Goal: Information Seeking & Learning: Learn about a topic

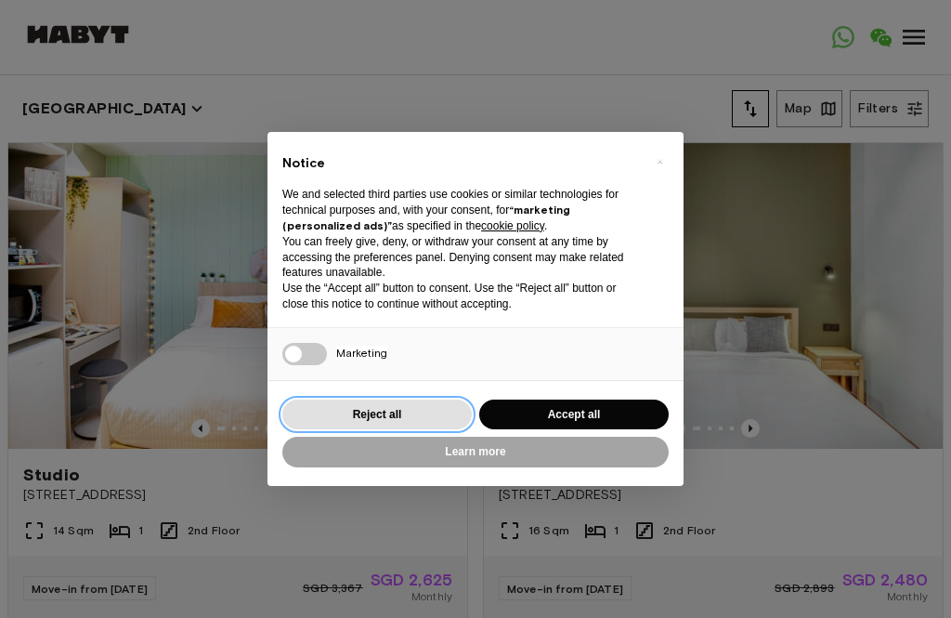
click at [322, 399] on button "Reject all" at bounding box center [376, 414] width 189 height 31
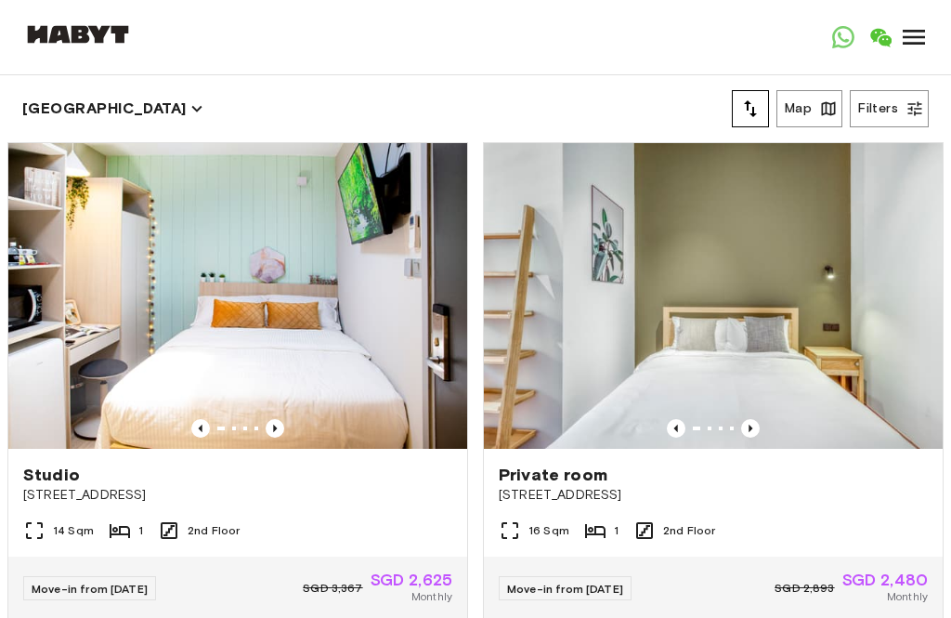
click at [319, 394] on img at bounding box center [237, 296] width 459 height 306
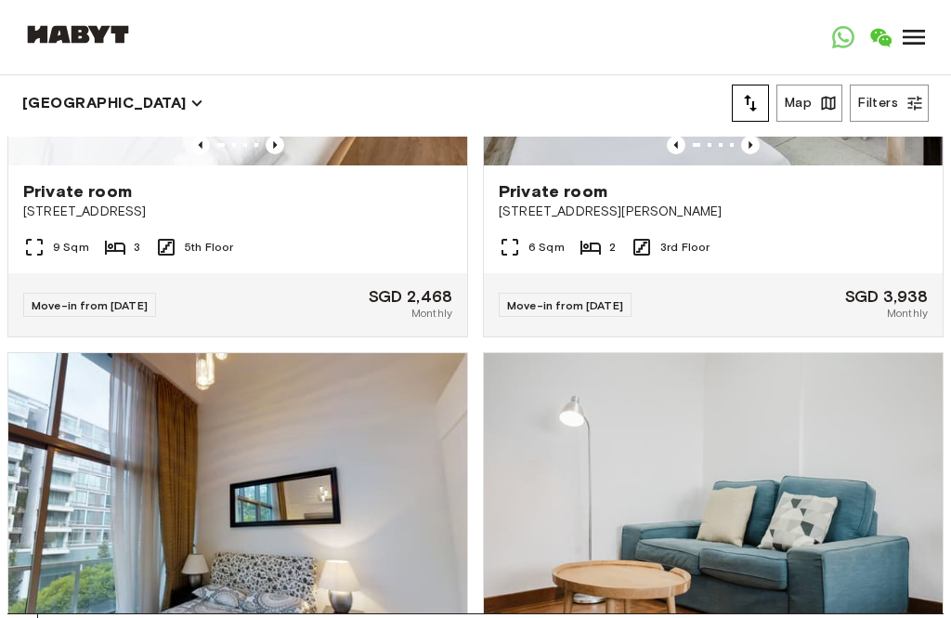
scroll to position [4718, 0]
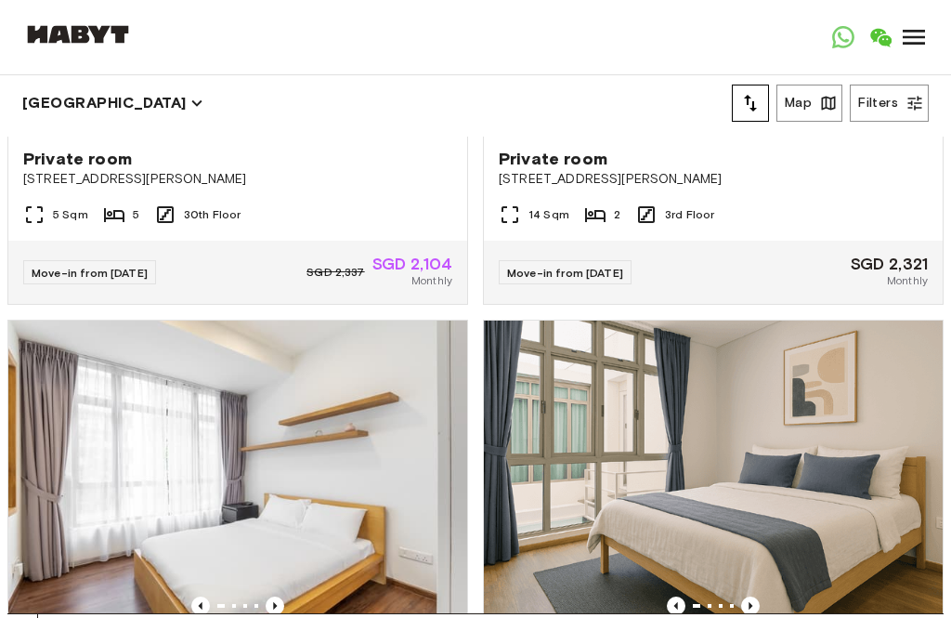
click at [918, 37] on icon at bounding box center [914, 37] width 22 height 15
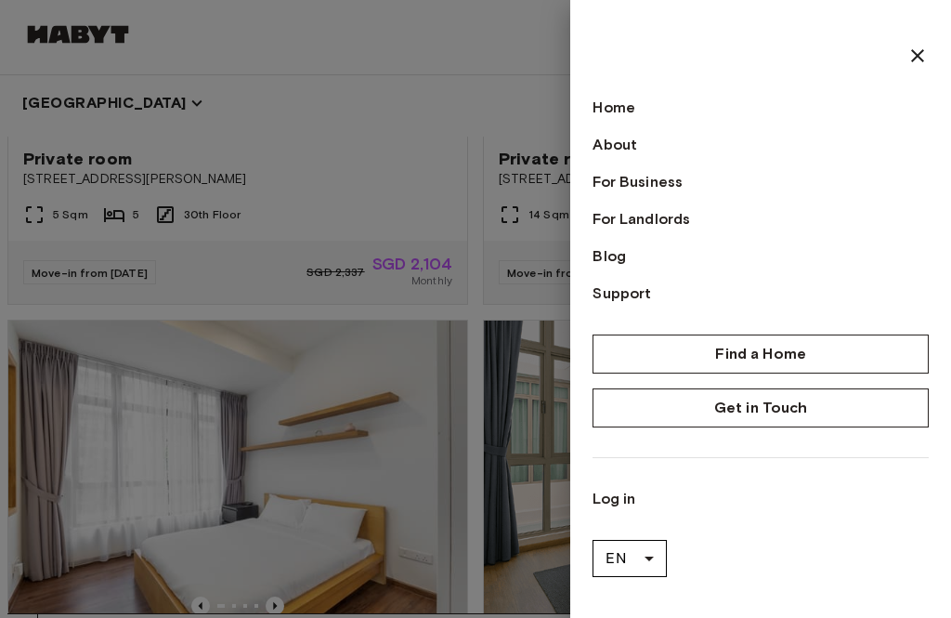
scroll to position [5737, 0]
click at [682, 216] on link "For Landlords" at bounding box center [761, 219] width 336 height 22
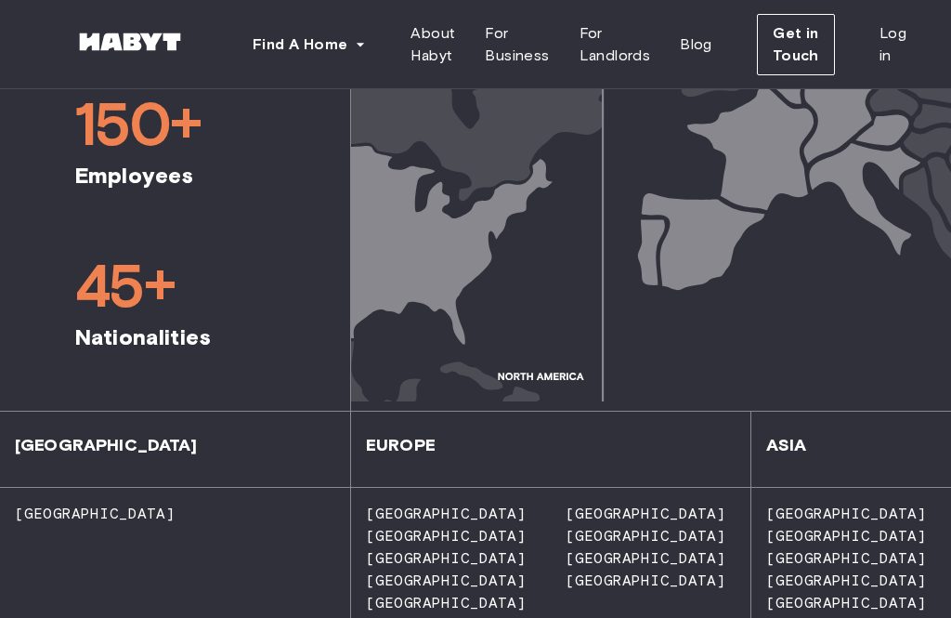
scroll to position [1338, 0]
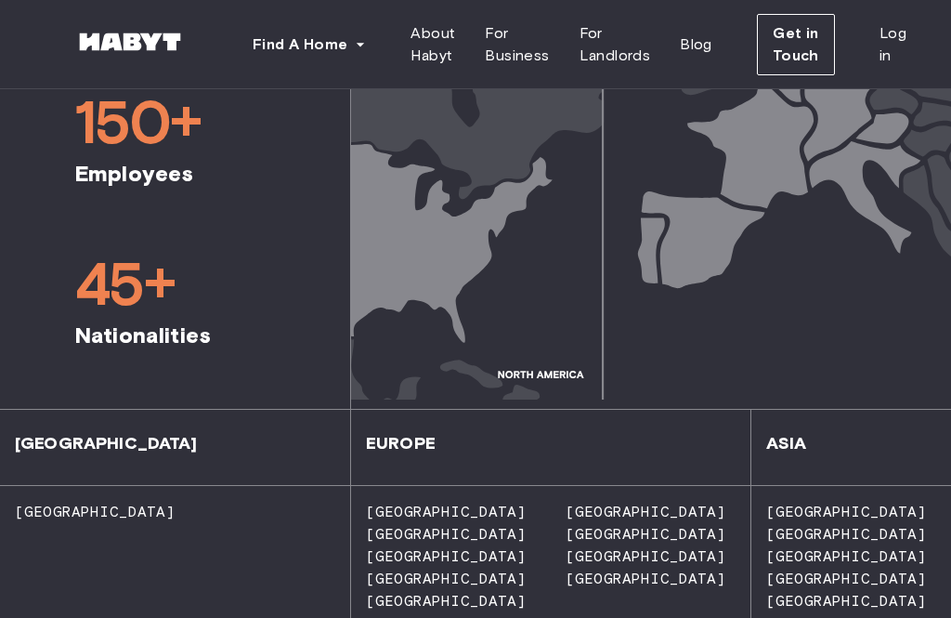
click at [806, 486] on div "Singapore Hong Kong Japan South Korea Thailand" at bounding box center [851, 560] width 200 height 149
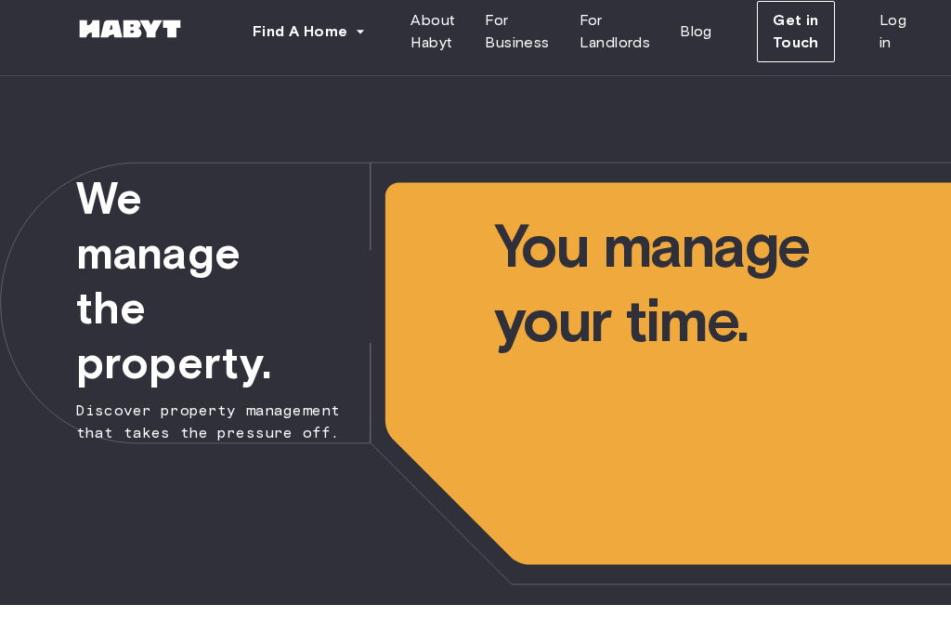
scroll to position [13, 0]
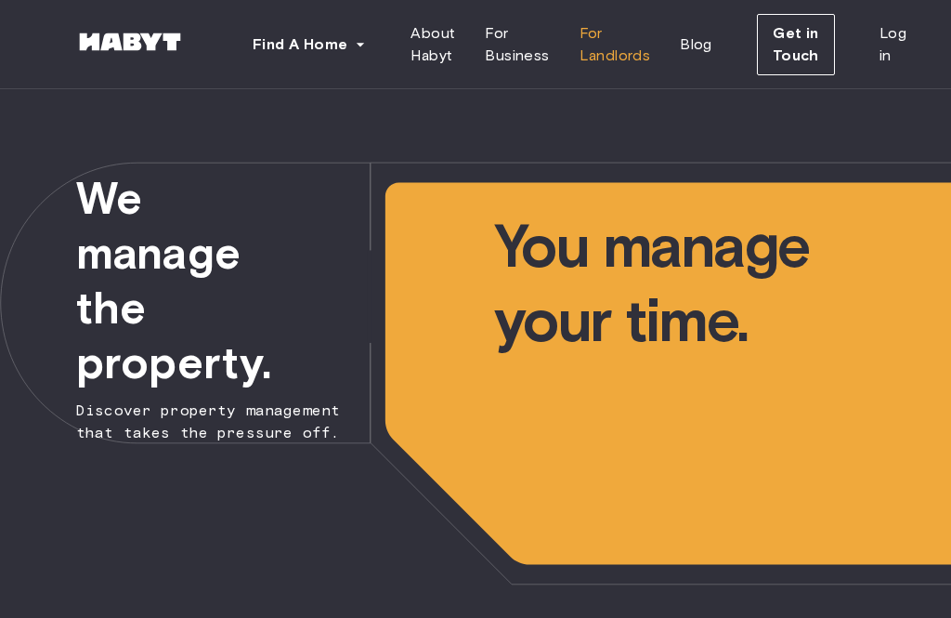
click at [621, 46] on span "For Landlords" at bounding box center [616, 44] width 72 height 45
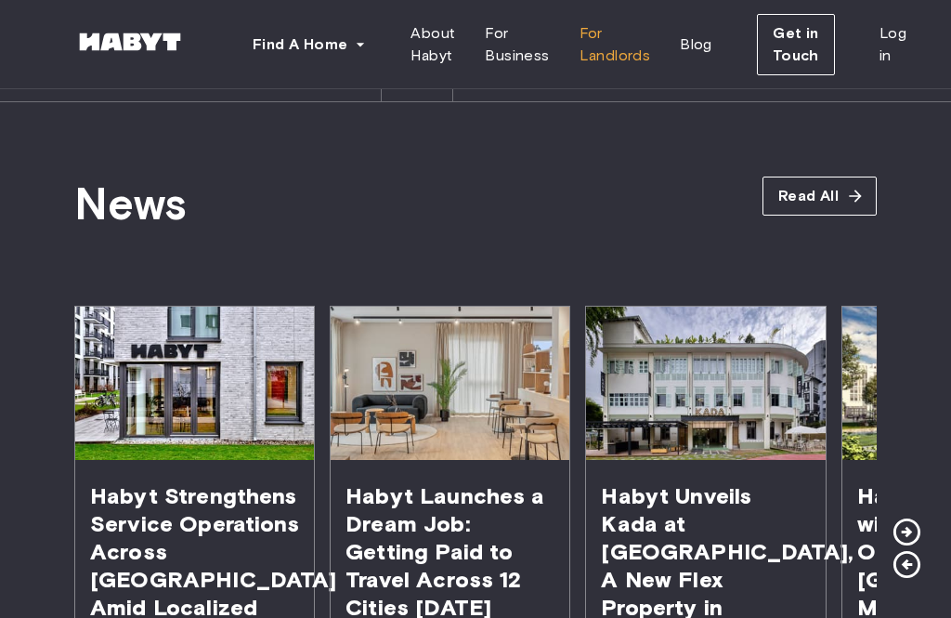
scroll to position [3578, 0]
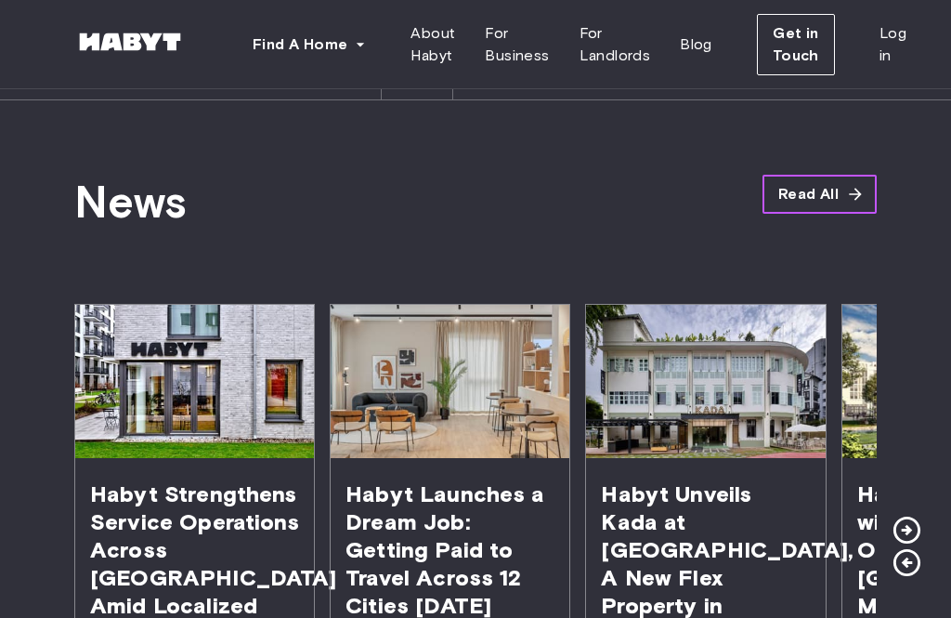
click at [798, 183] on span "Read All" at bounding box center [808, 194] width 60 height 22
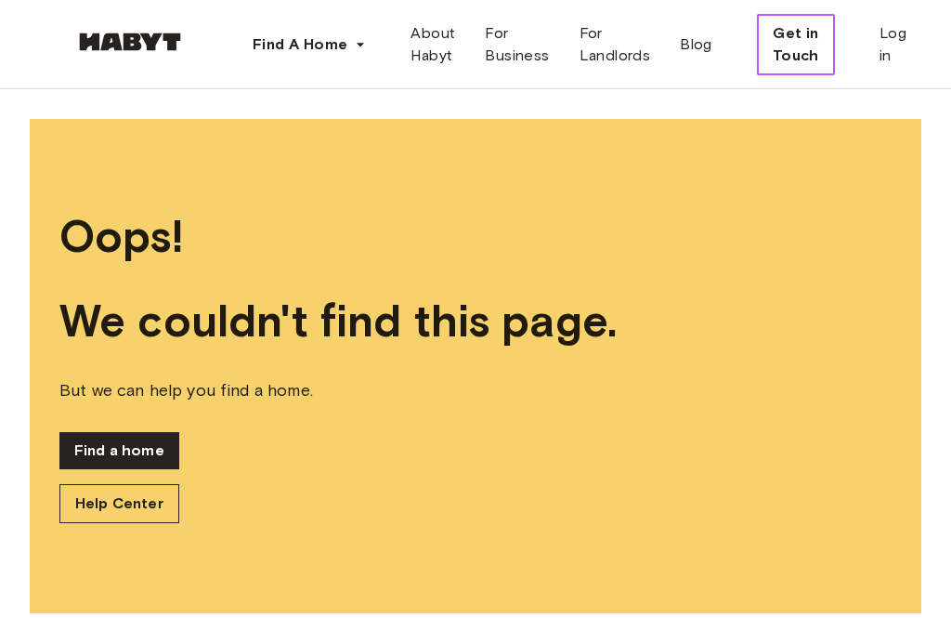
click at [805, 31] on span "Get in Touch" at bounding box center [796, 44] width 46 height 45
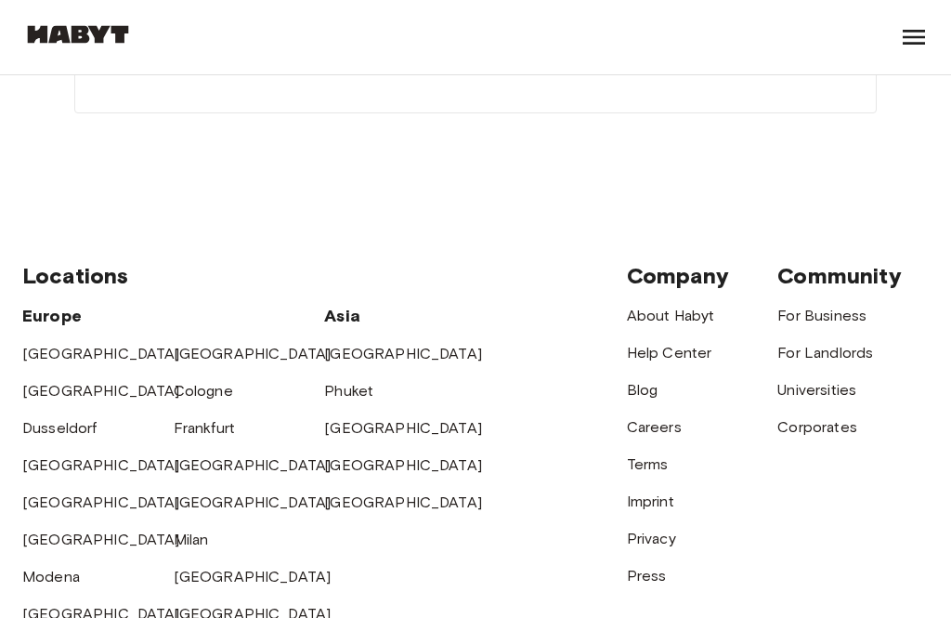
scroll to position [817, 0]
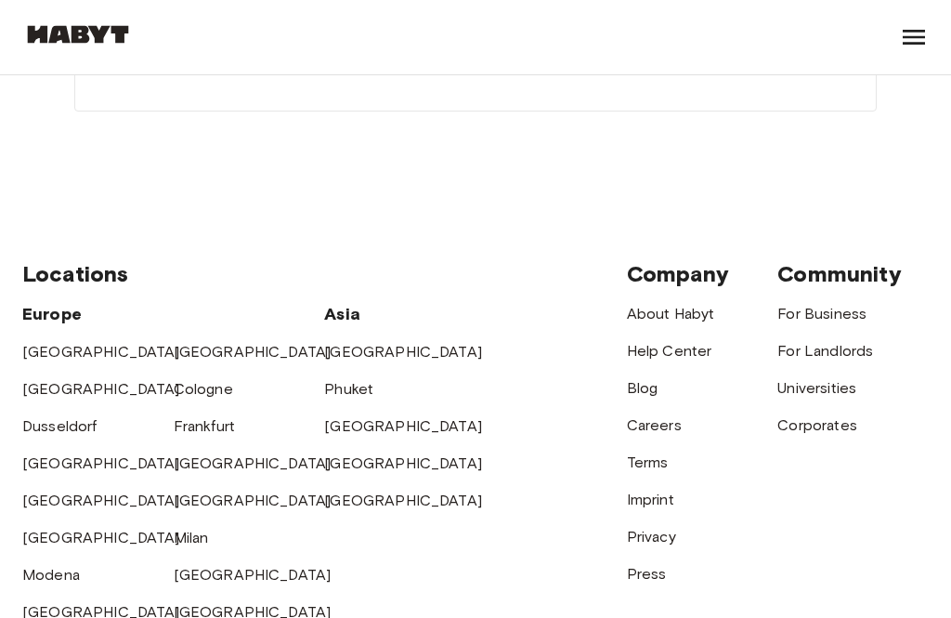
click at [346, 458] on link "[GEOGRAPHIC_DATA]" at bounding box center [403, 463] width 158 height 18
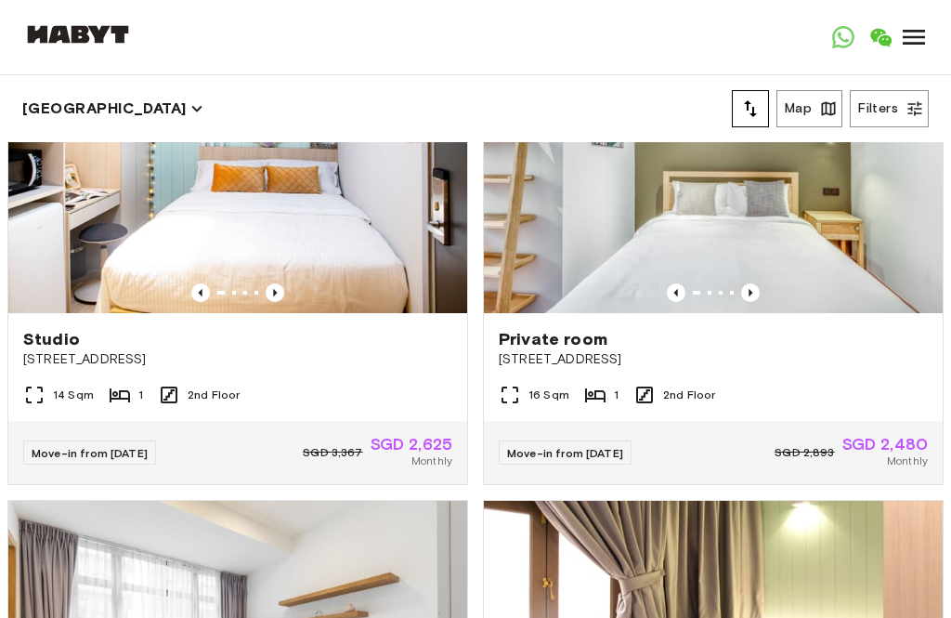
scroll to position [143, 0]
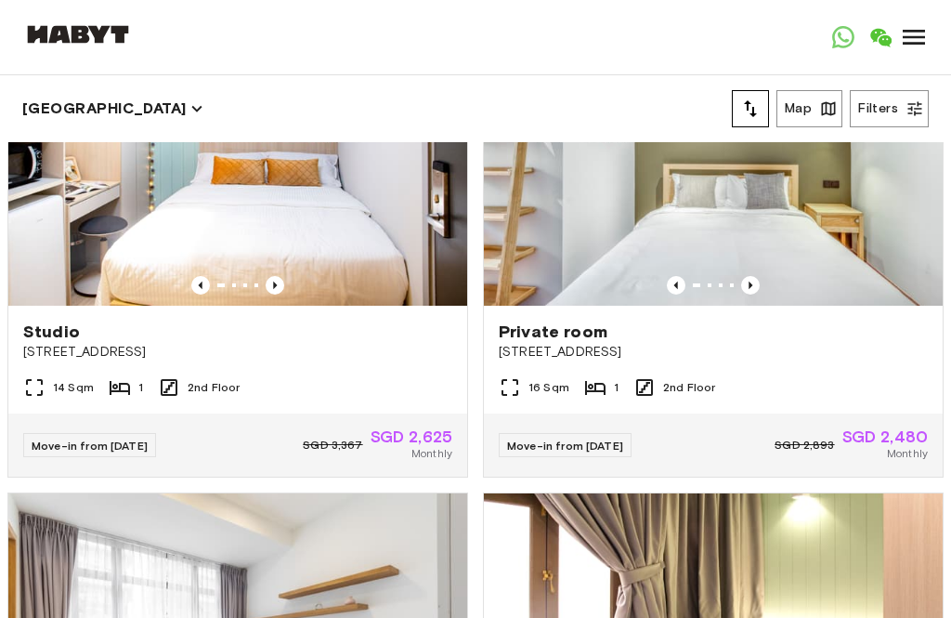
click at [804, 109] on button "Map" at bounding box center [809, 108] width 66 height 37
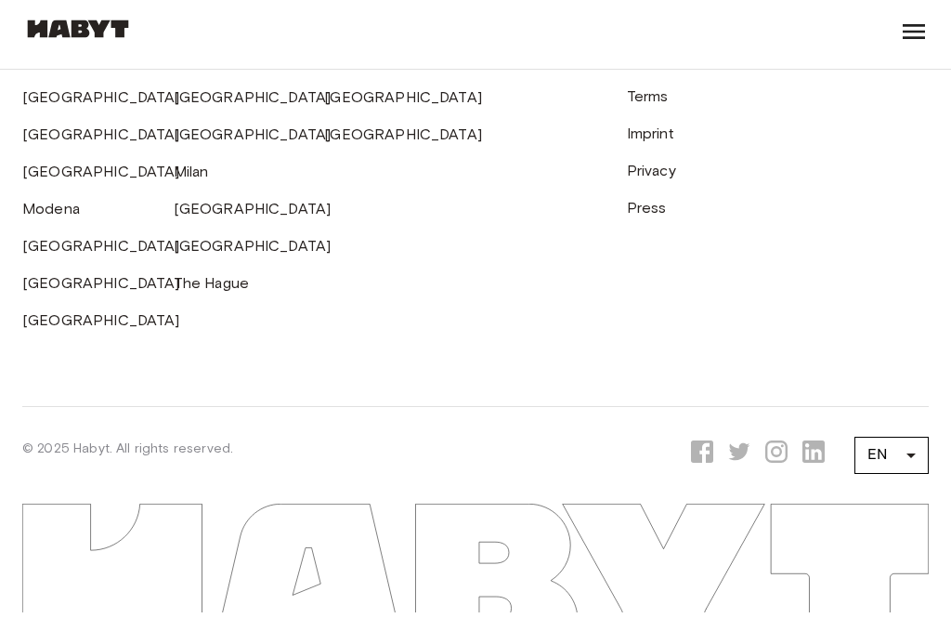
scroll to position [5961, 0]
